Goal: Information Seeking & Learning: Learn about a topic

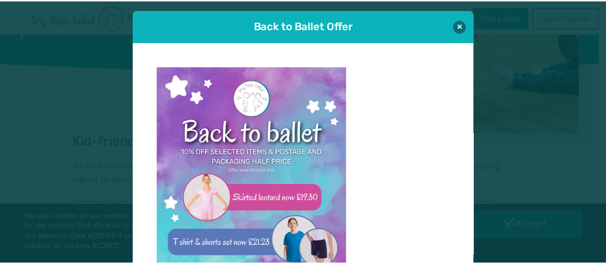
scroll to position [10, 0]
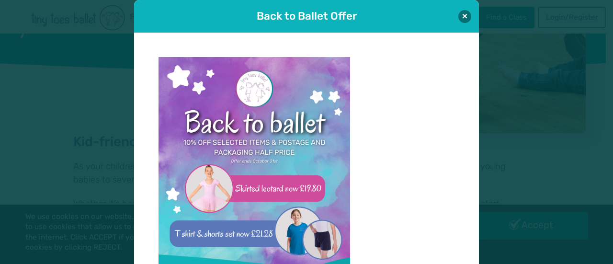
click at [459, 17] on button at bounding box center [465, 16] width 13 height 13
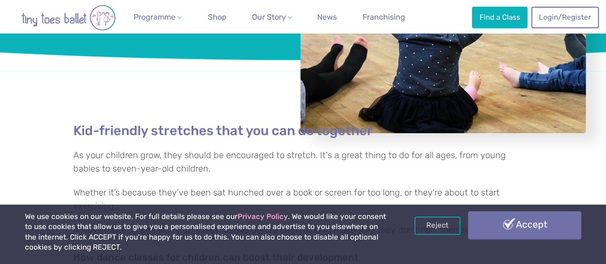
click at [500, 218] on link "Accept" at bounding box center [524, 225] width 113 height 28
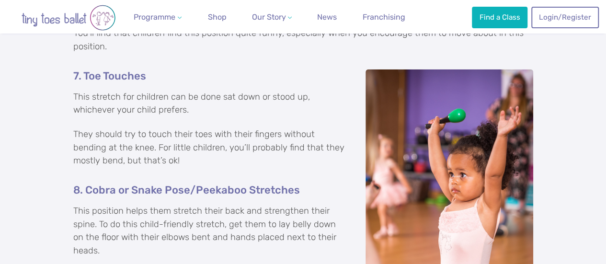
scroll to position [1437, 0]
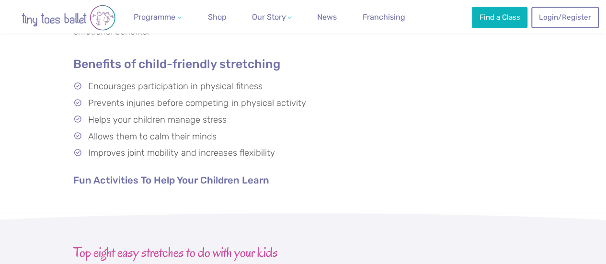
scroll to position [383, 0]
